Goal: Find specific page/section: Find specific page/section

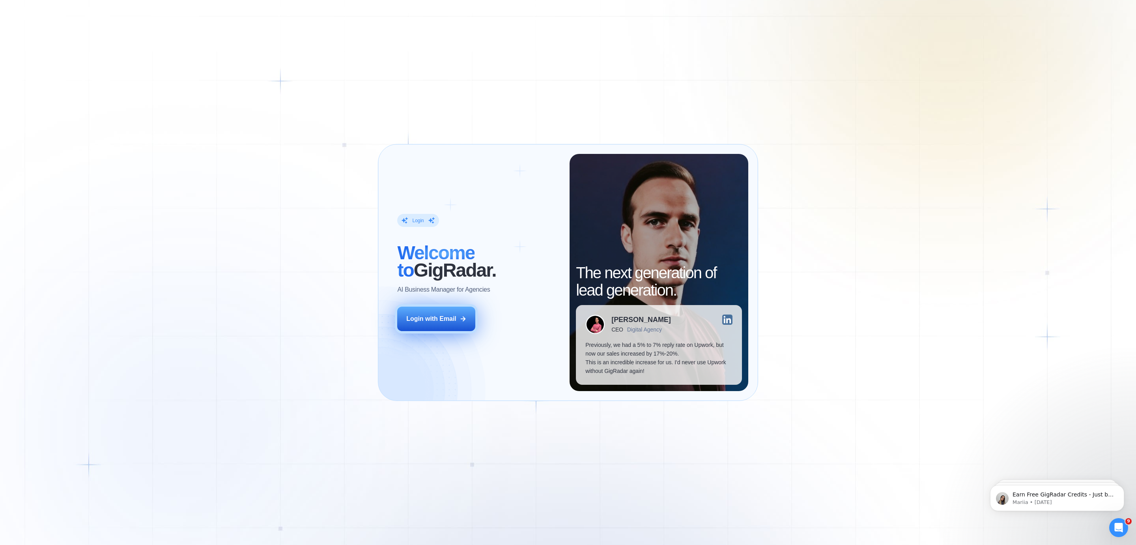
click at [425, 324] on button "Login with Email" at bounding box center [436, 319] width 78 height 24
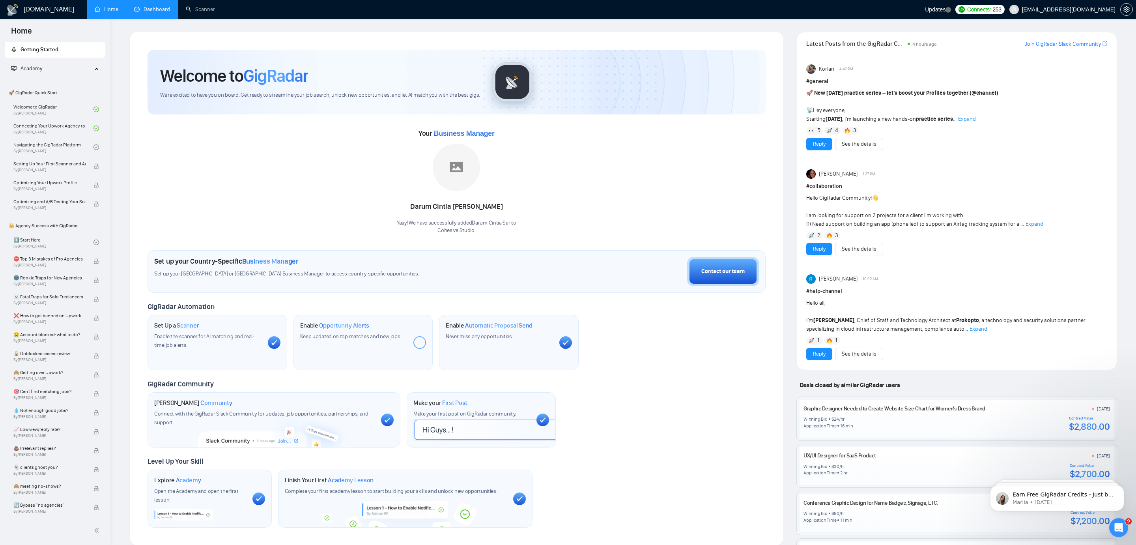
click at [152, 8] on link "Dashboard" at bounding box center [152, 9] width 36 height 7
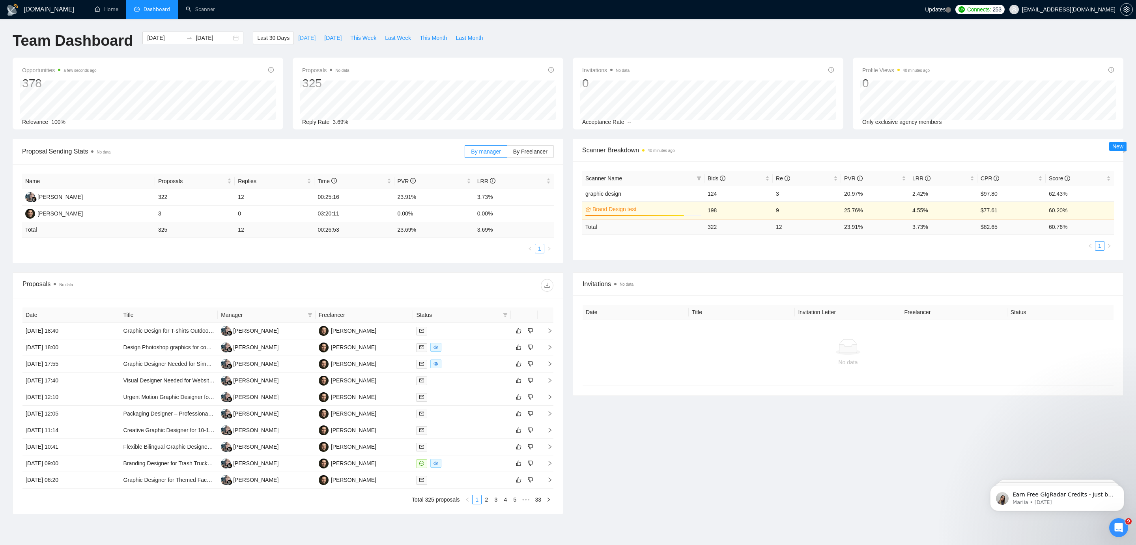
click at [299, 40] on span "[DATE]" at bounding box center [306, 38] width 17 height 9
type input "[DATE]"
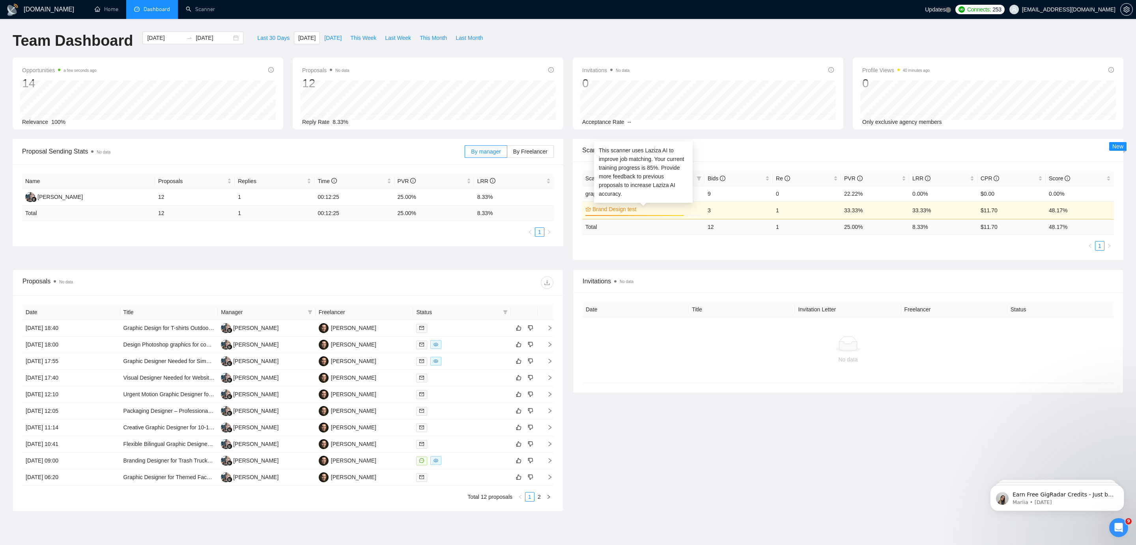
click at [662, 209] on link "Brand Design test" at bounding box center [646, 209] width 107 height 9
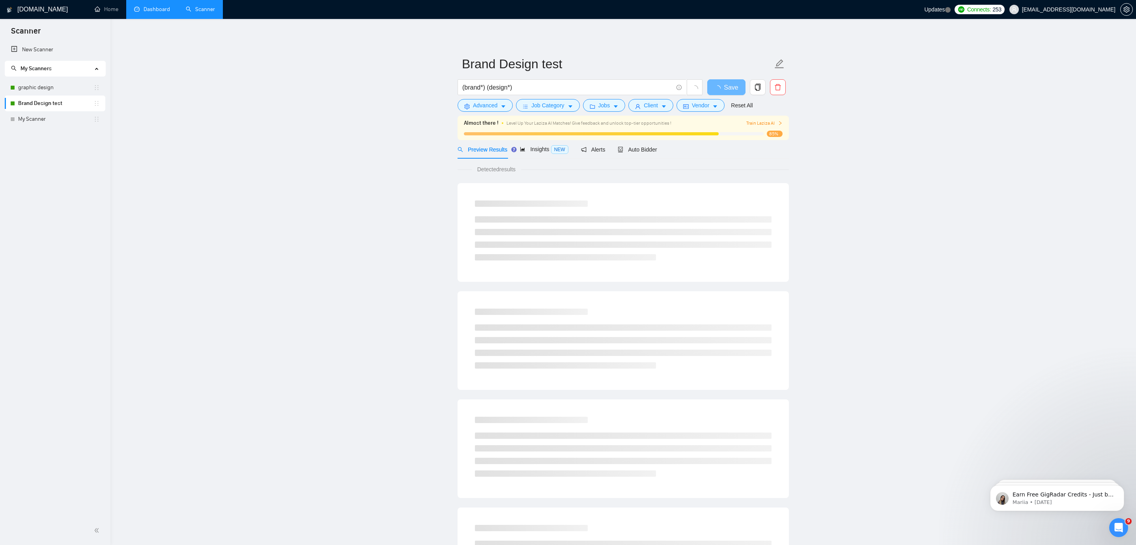
click at [150, 9] on link "Dashboard" at bounding box center [152, 9] width 36 height 7
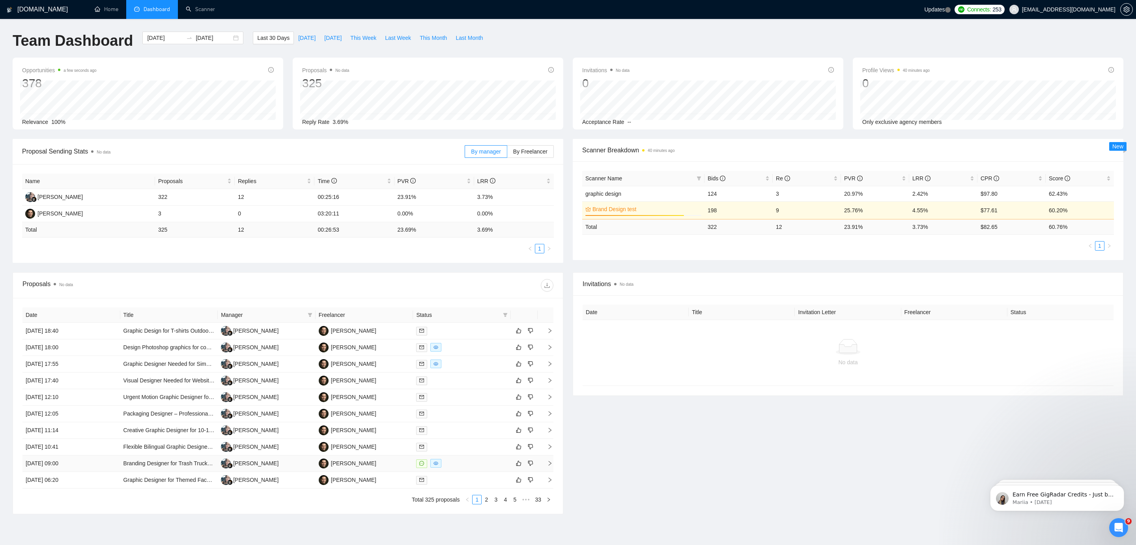
click at [449, 465] on div at bounding box center [462, 463] width 92 height 9
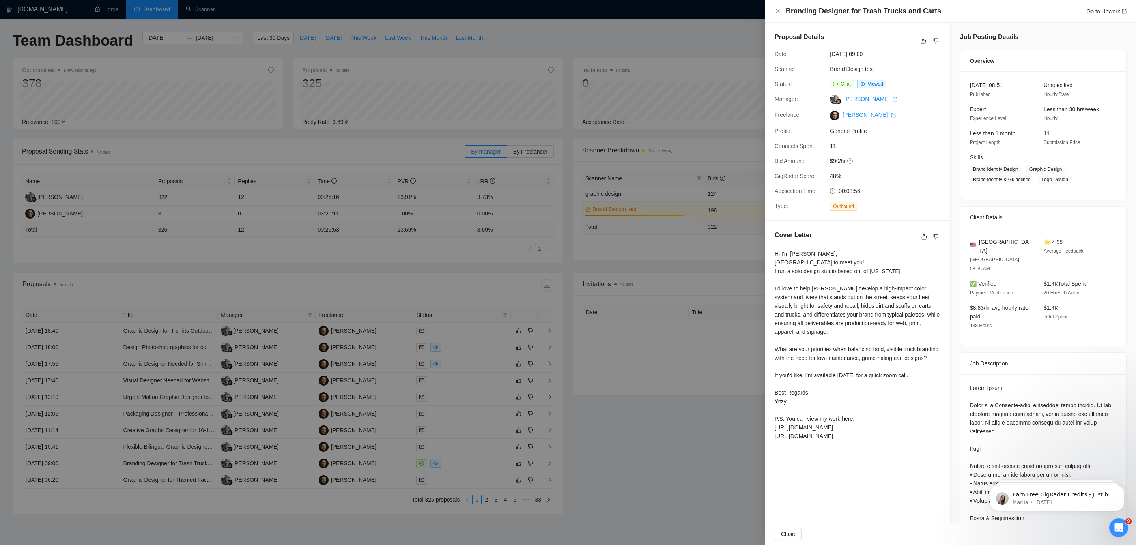
click at [694, 360] on div at bounding box center [568, 272] width 1136 height 545
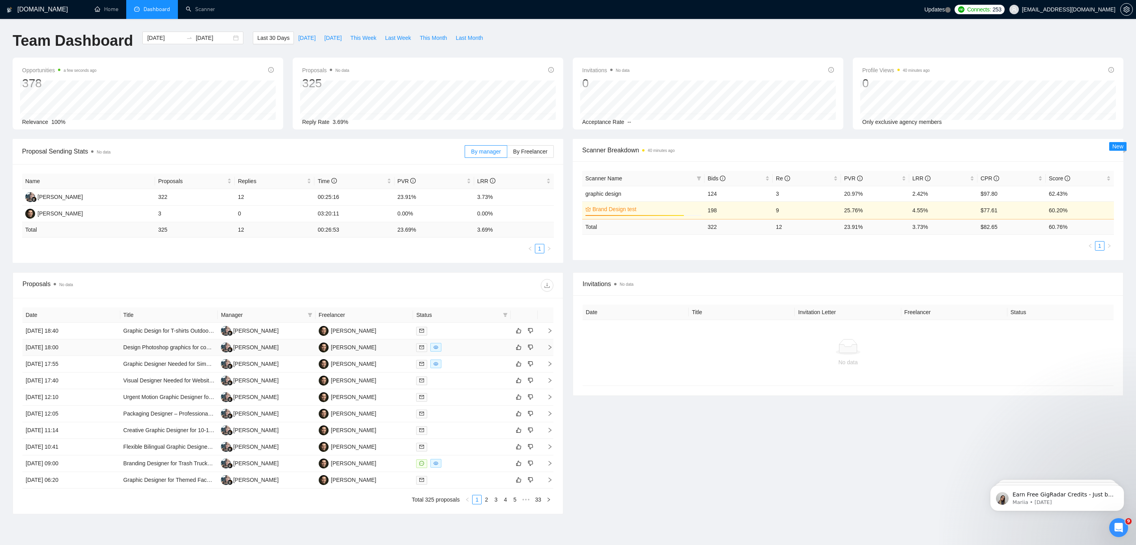
click at [384, 344] on td "[PERSON_NAME]" at bounding box center [365, 347] width 98 height 17
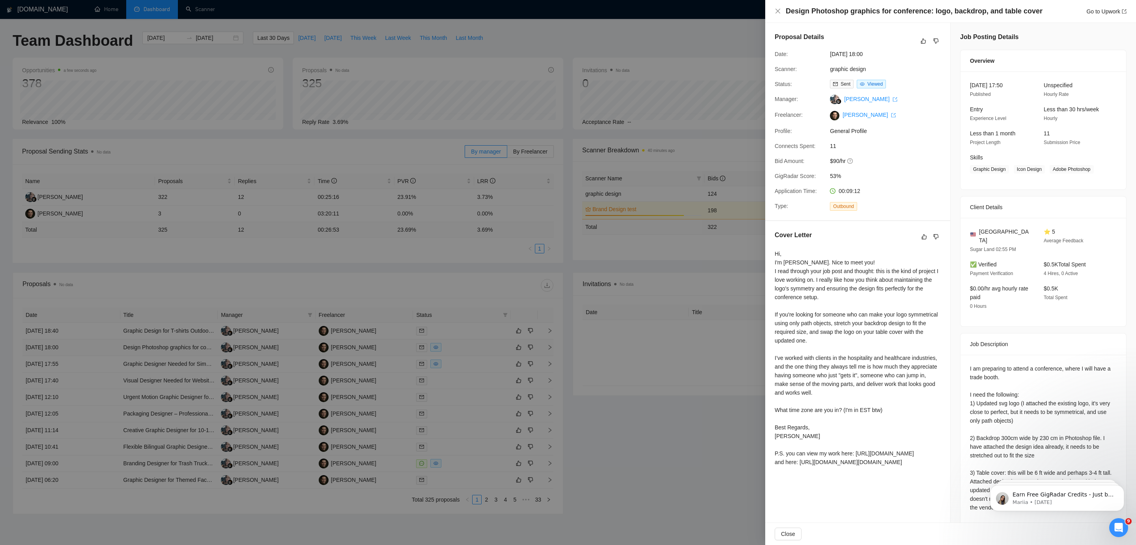
click at [384, 344] on div at bounding box center [568, 272] width 1136 height 545
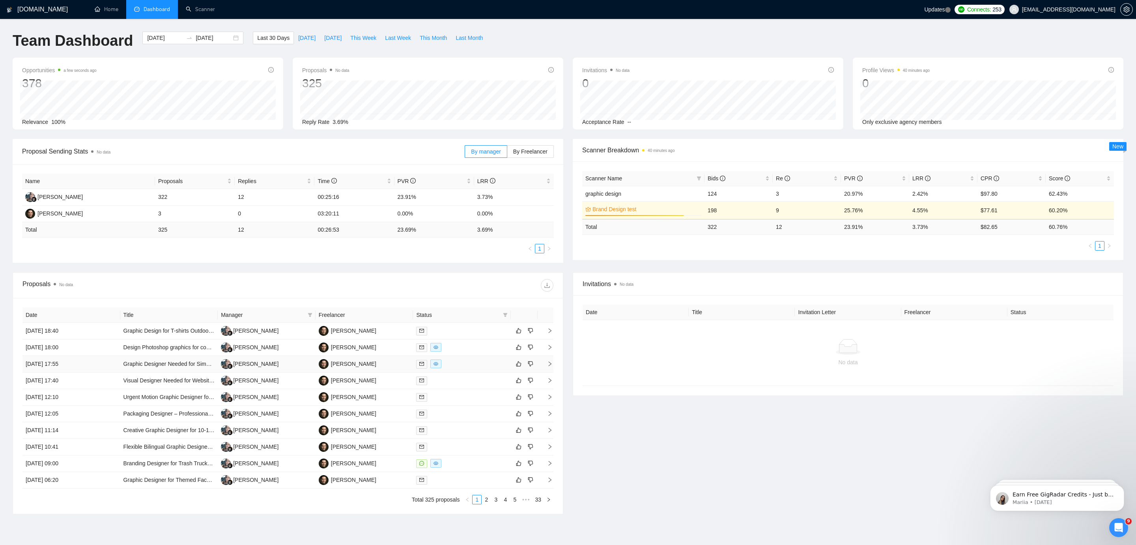
click at [385, 364] on td "[PERSON_NAME]" at bounding box center [365, 364] width 98 height 17
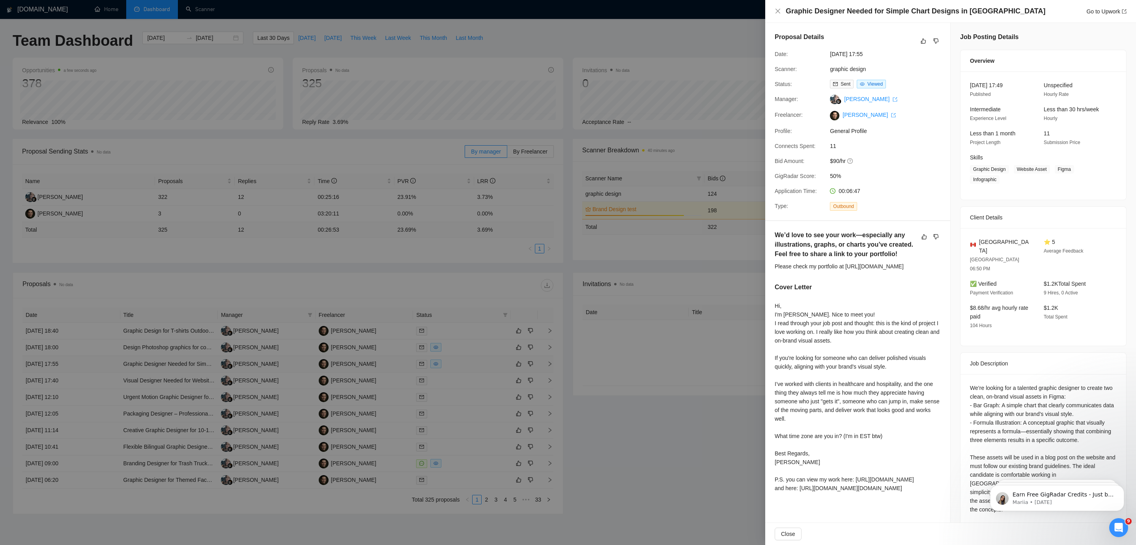
click at [385, 364] on div at bounding box center [568, 272] width 1136 height 545
